Goal: Task Accomplishment & Management: Manage account settings

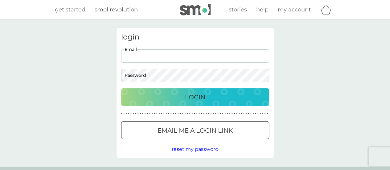
click at [192, 56] on input "Email" at bounding box center [195, 55] width 148 height 13
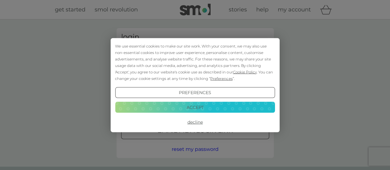
type input "nicolajanerae@gmail.com"
click at [190, 107] on button "Accept" at bounding box center [195, 107] width 160 height 11
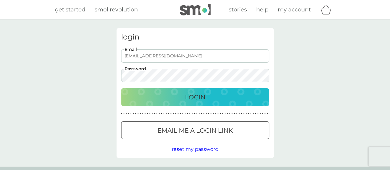
click at [121, 88] on button "Login" at bounding box center [195, 97] width 148 height 18
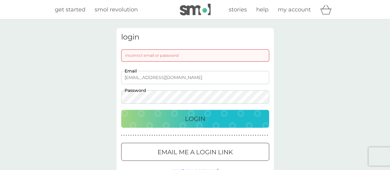
click at [192, 118] on p "Login" at bounding box center [195, 119] width 20 height 10
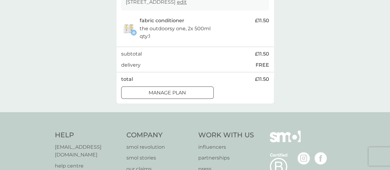
scroll to position [339, 0]
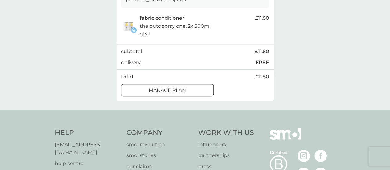
click at [173, 89] on div at bounding box center [167, 90] width 22 height 6
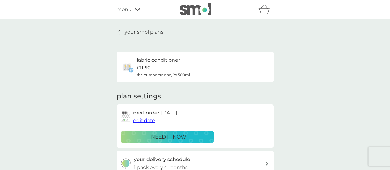
click at [145, 121] on span "edit date" at bounding box center [144, 121] width 22 height 6
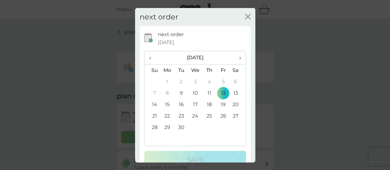
click at [236, 57] on span "›" at bounding box center [238, 57] width 6 height 13
click at [154, 115] on td "16" at bounding box center [153, 115] width 16 height 11
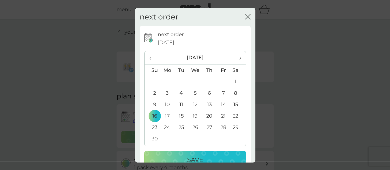
click at [180, 160] on div "Save" at bounding box center [195, 160] width 89 height 10
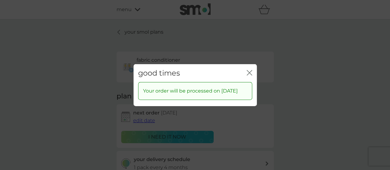
click at [250, 70] on icon "close" at bounding box center [251, 72] width 2 height 5
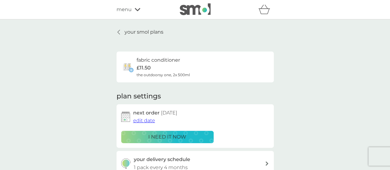
click at [137, 8] on icon at bounding box center [138, 10] width 6 height 4
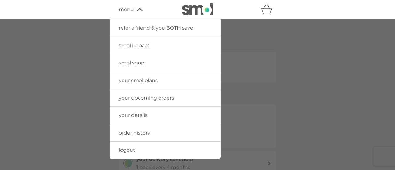
click at [127, 150] on span "logout" at bounding box center [127, 150] width 16 height 6
